Goal: Find specific page/section: Find specific page/section

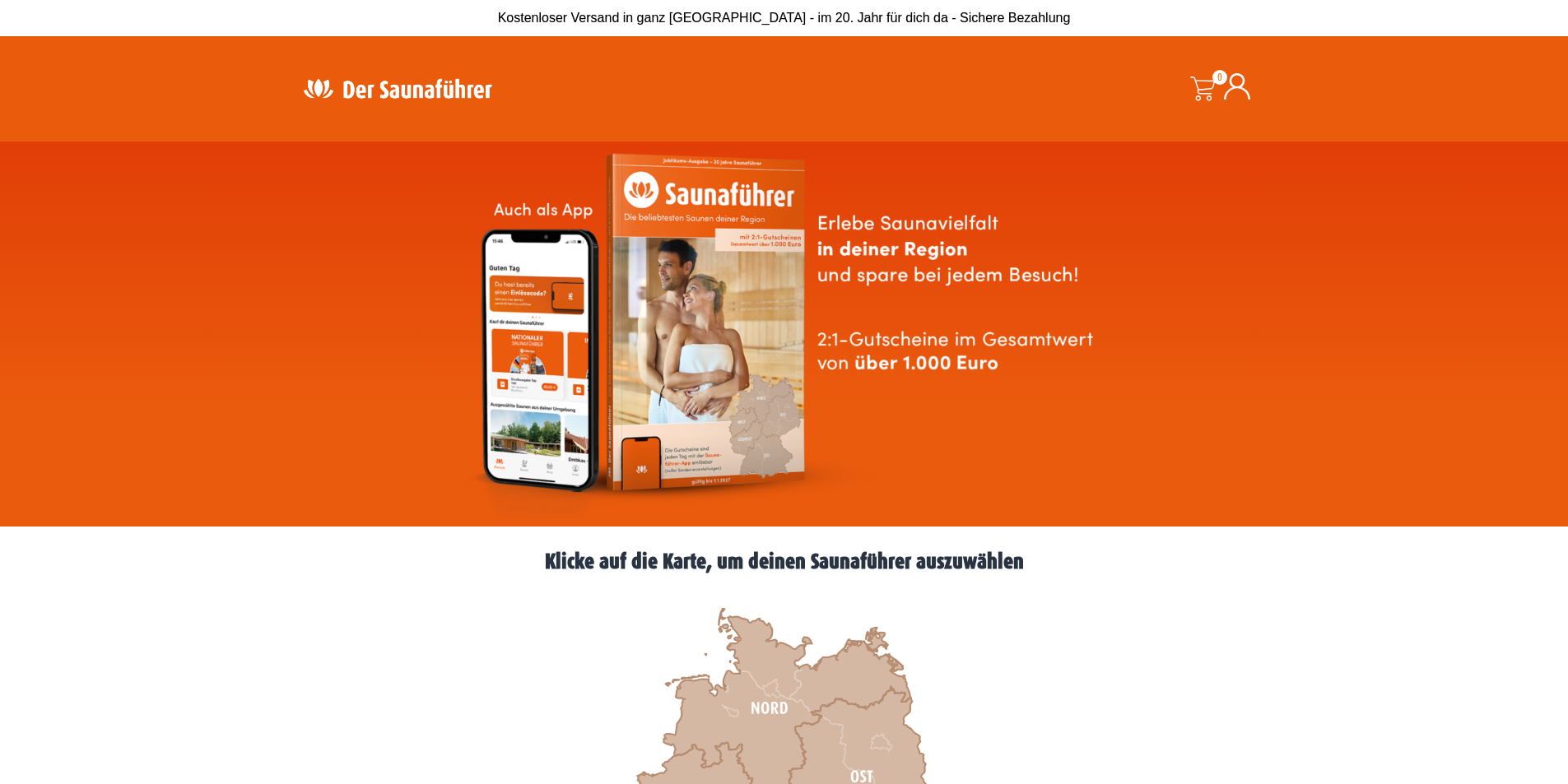
drag, startPoint x: 848, startPoint y: 308, endPoint x: 769, endPoint y: 248, distance: 99.2
click at [849, 308] on img at bounding box center [784, 334] width 646 height 369
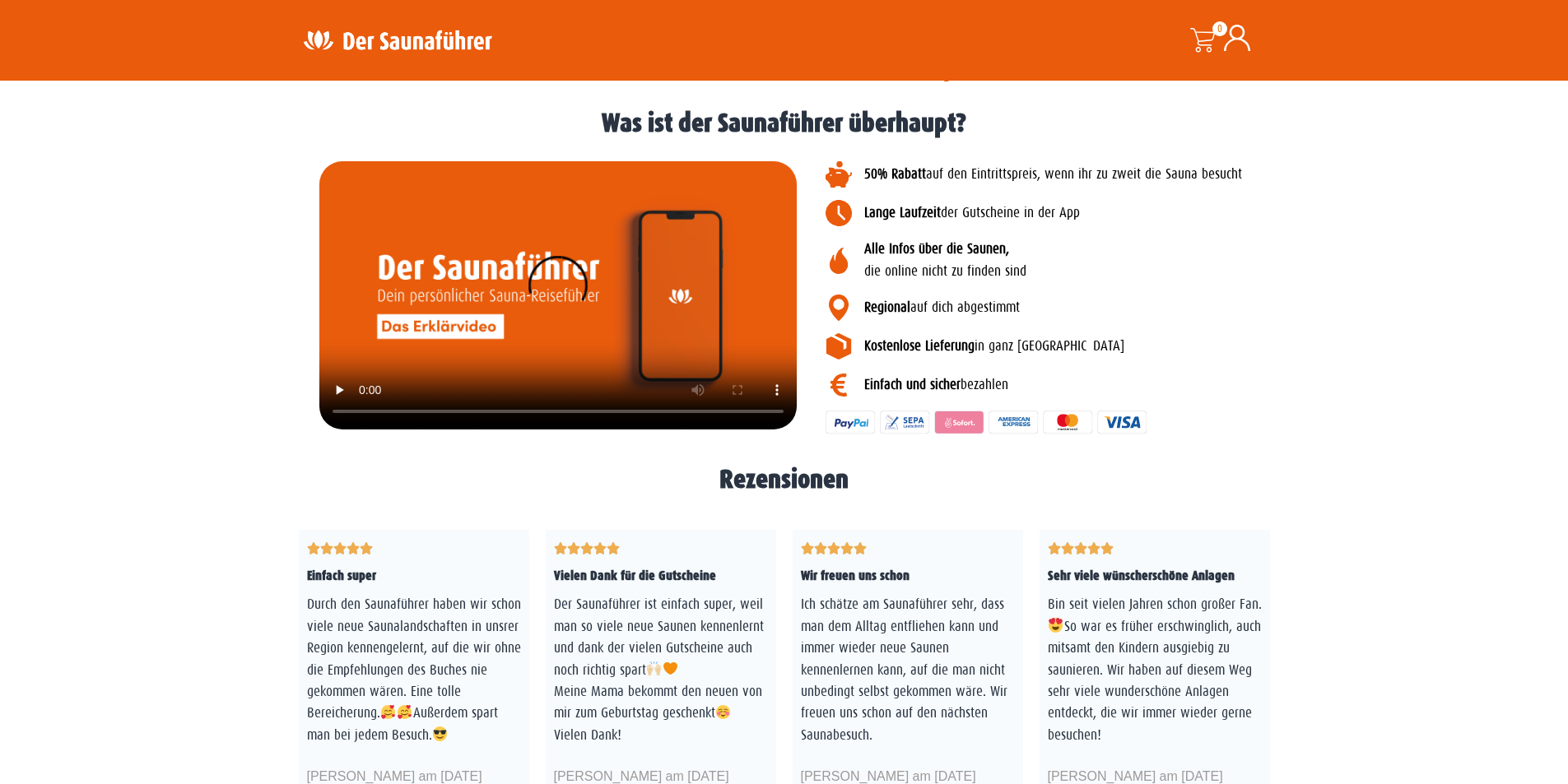
scroll to position [2550, 0]
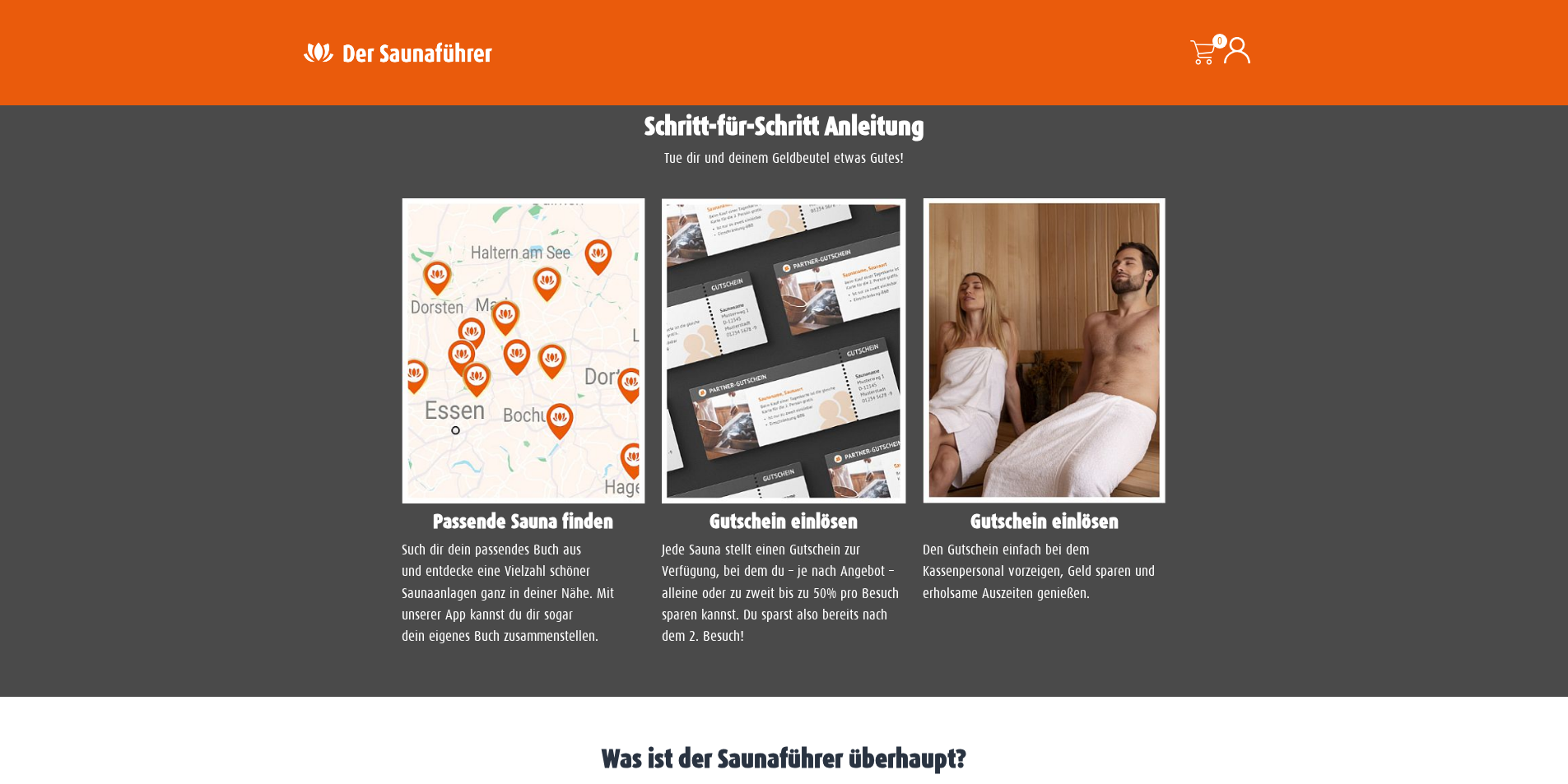
scroll to position [1399, 0]
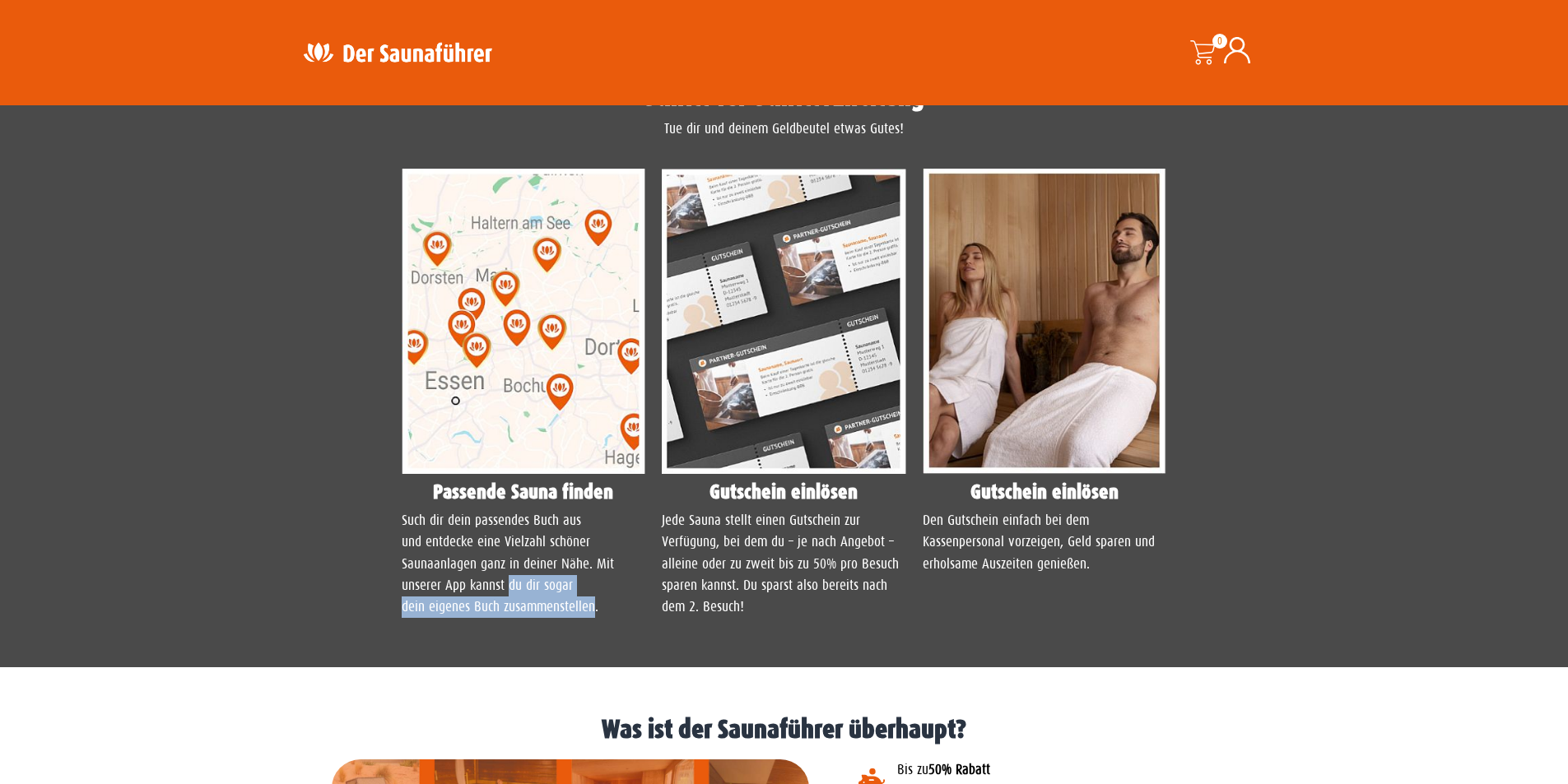
drag, startPoint x: 593, startPoint y: 608, endPoint x: 508, endPoint y: 577, distance: 90.5
click at [508, 577] on p "Such dir dein passendes Buch aus und entdecke eine Vielzahl schöner Saunaanlage…" at bounding box center [524, 565] width 244 height 108
click at [522, 614] on p "Such dir dein passendes Buch aus und entdecke eine Vielzahl schöner Saunaanlage…" at bounding box center [524, 565] width 244 height 108
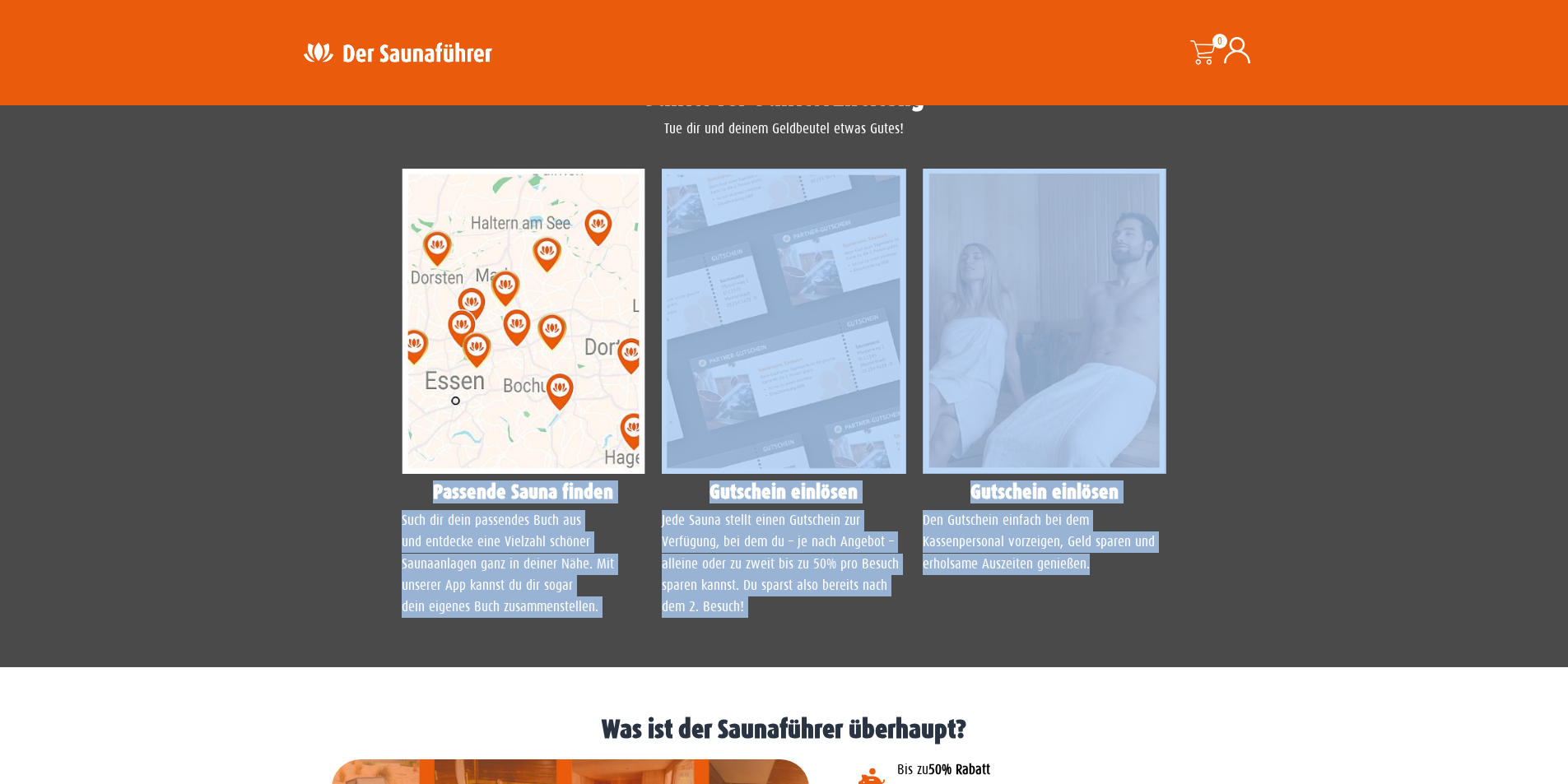
drag, startPoint x: 1113, startPoint y: 561, endPoint x: 335, endPoint y: 481, distance: 782.1
click at [335, 481] on section "Passende Sauna finden Such dir dein passendes Buch aus und entdecke eine Vielza…" at bounding box center [784, 399] width 972 height 478
copy div "Passende Sauna finden Such dir dein passendes Buch aus und entdecke eine Vielza…"
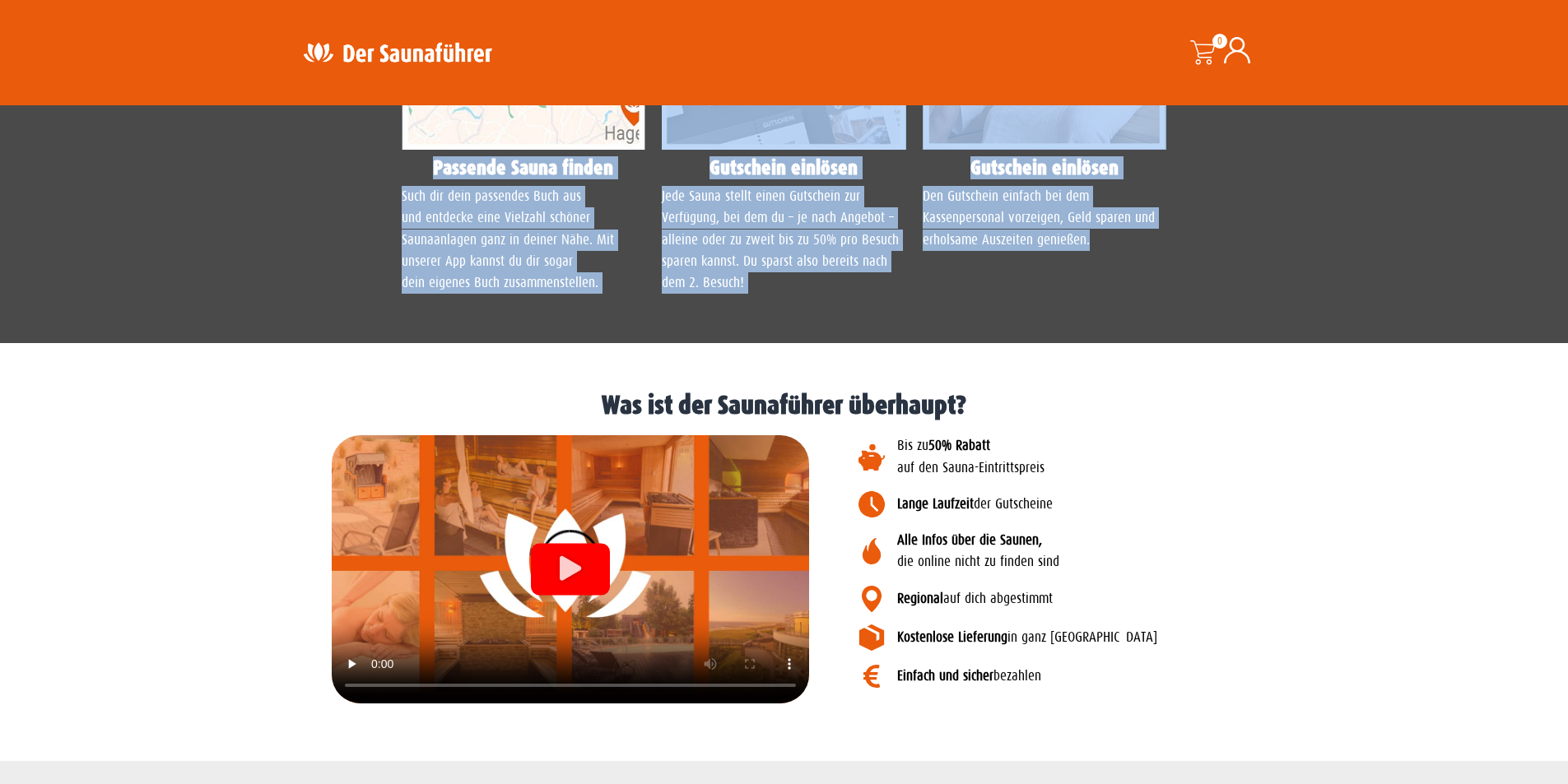
scroll to position [1728, 0]
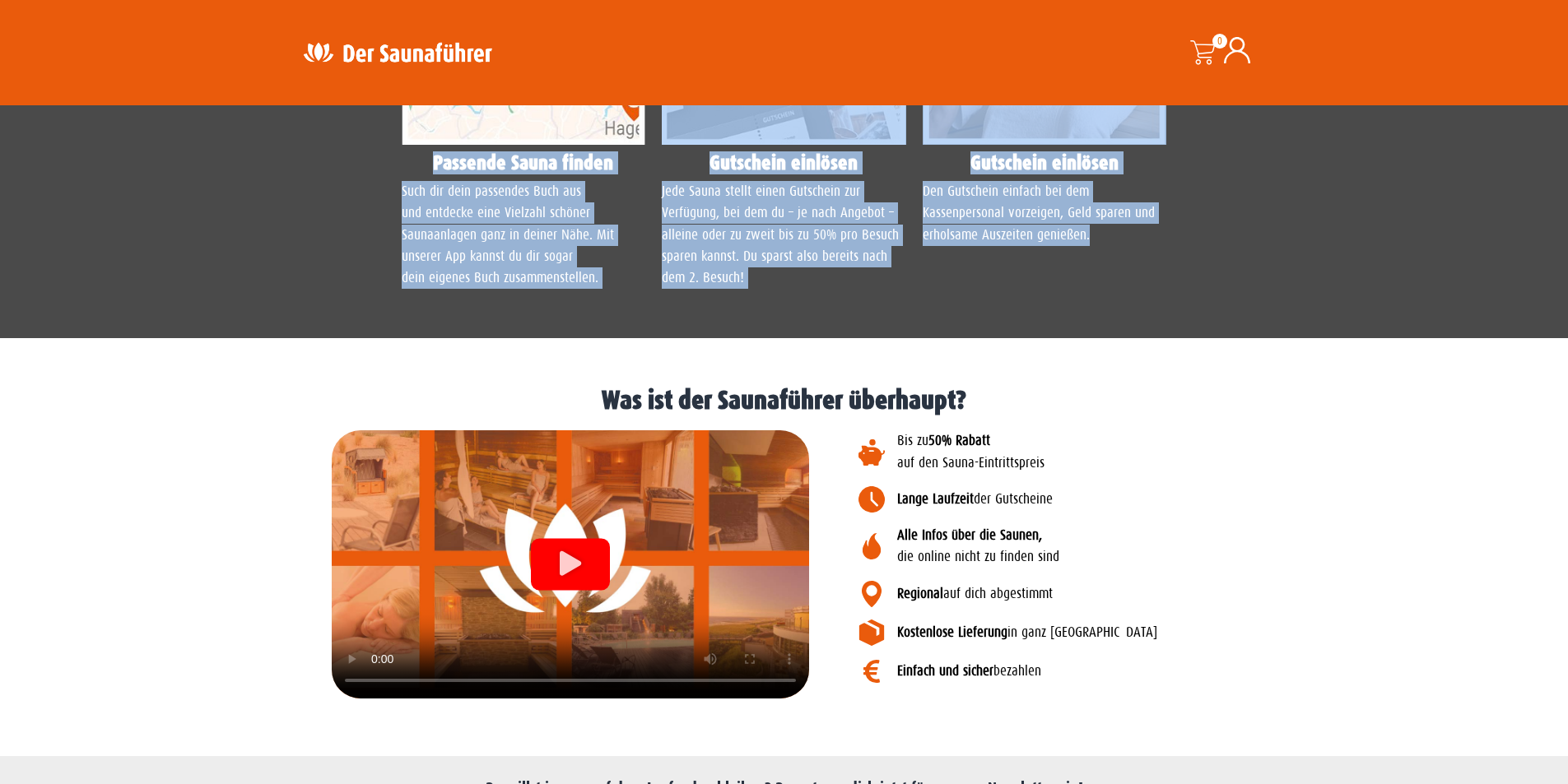
click at [1031, 281] on div "Gutschein einlösen Den Gutschein einfach bei dem Kassenpersonal vorzeigen, Geld…" at bounding box center [1045, 70] width 261 height 478
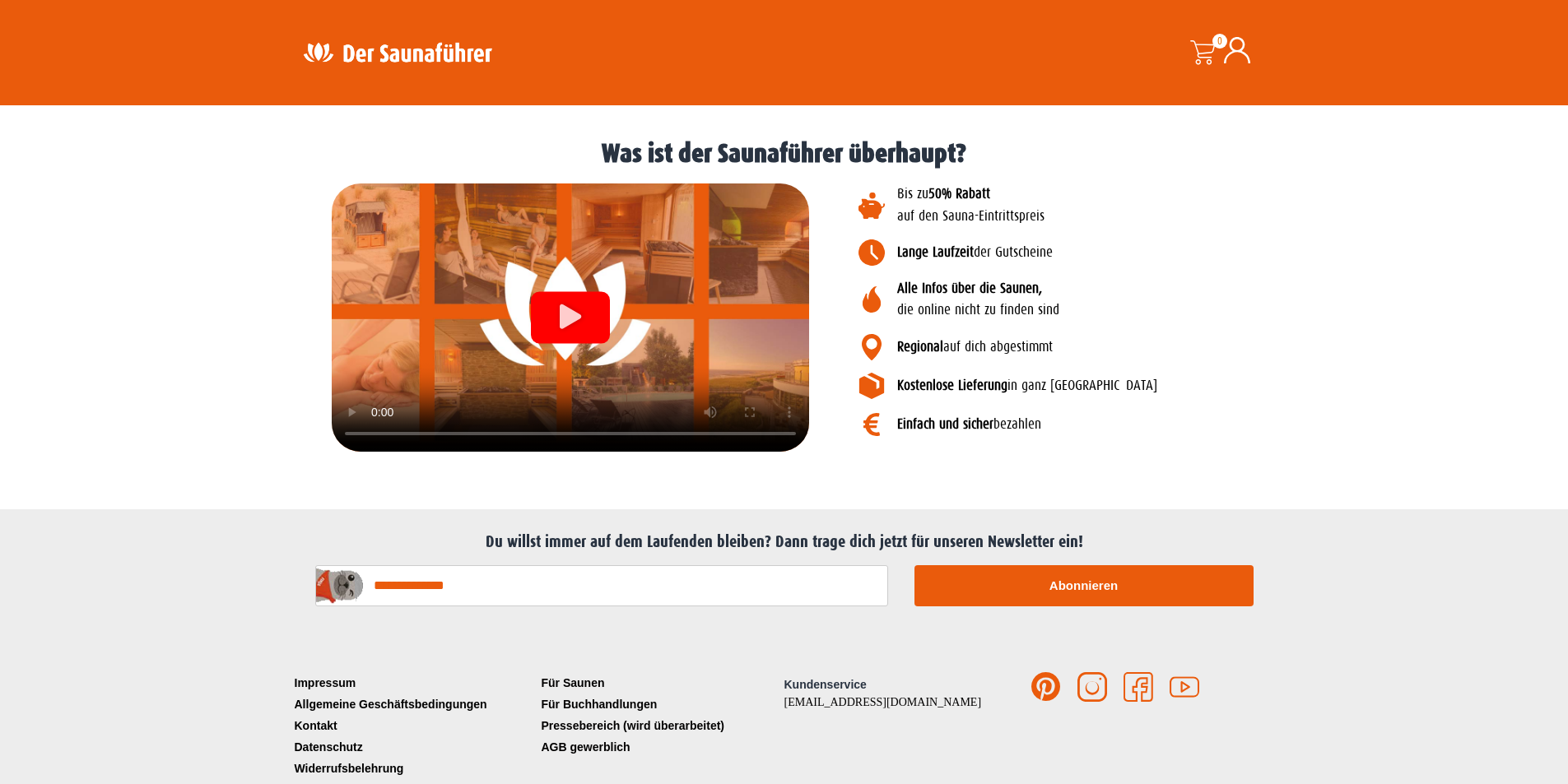
scroll to position [2022, 0]
